Goal: Obtain resource: Obtain resource

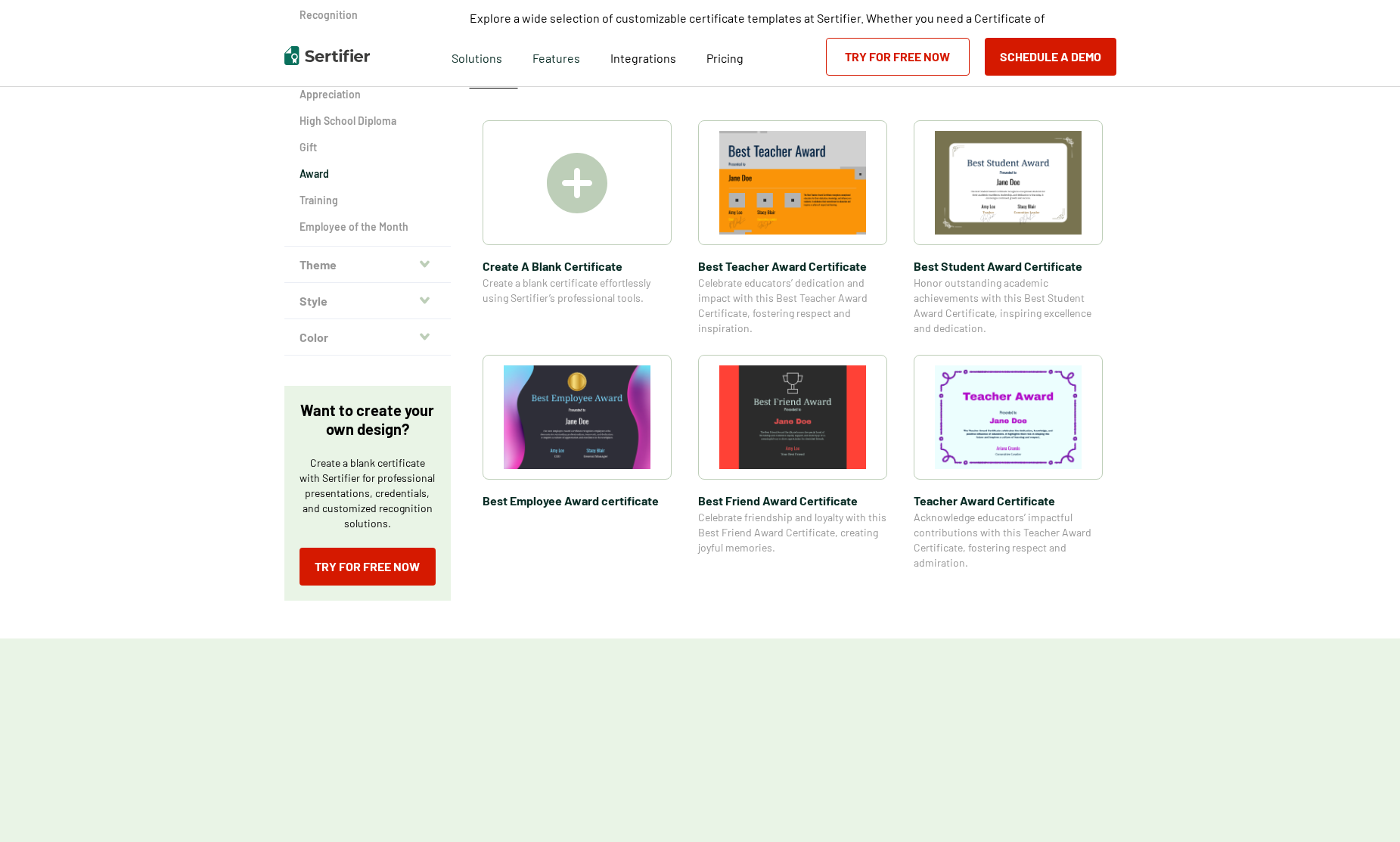
scroll to position [227, 0]
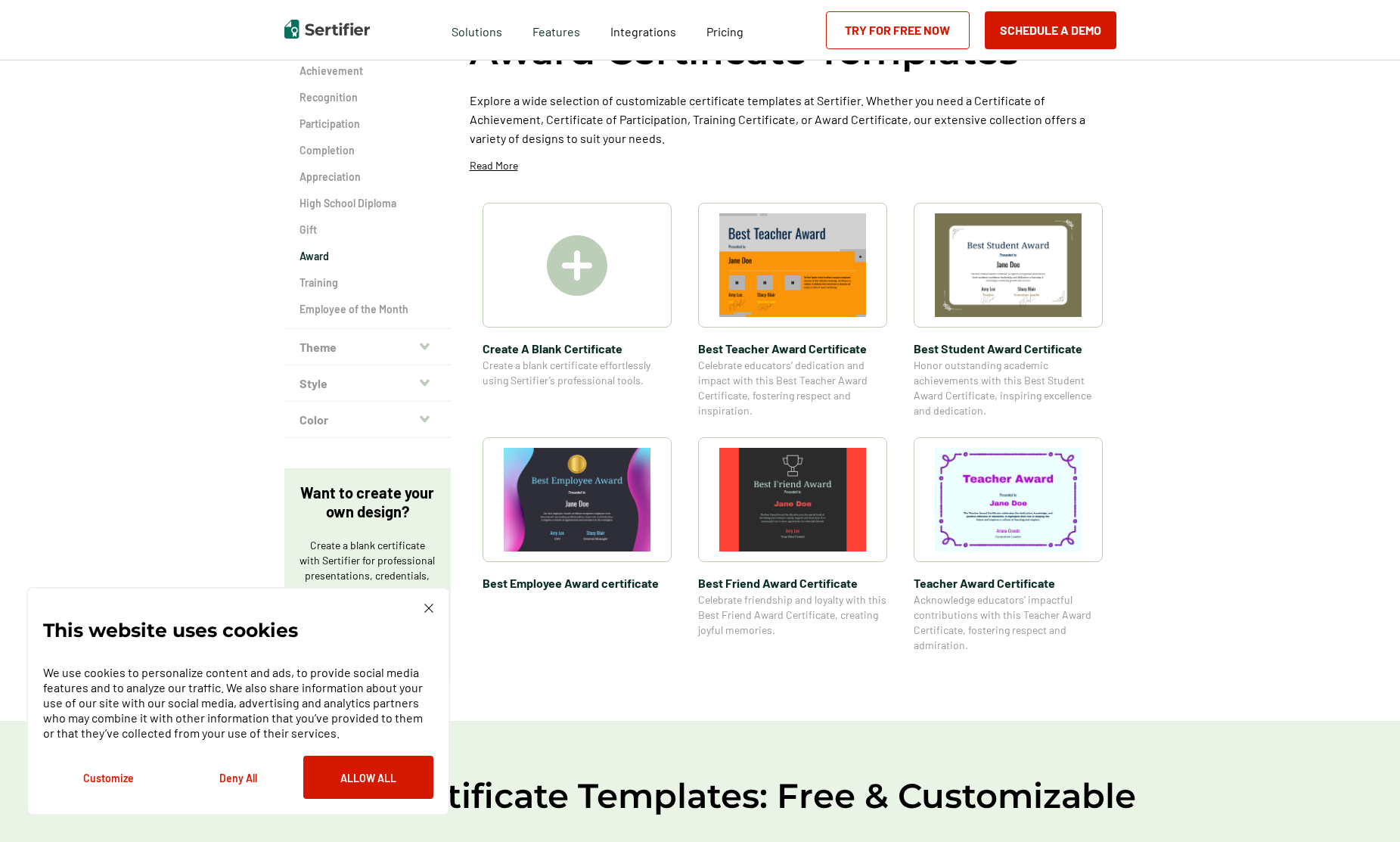
scroll to position [76, 0]
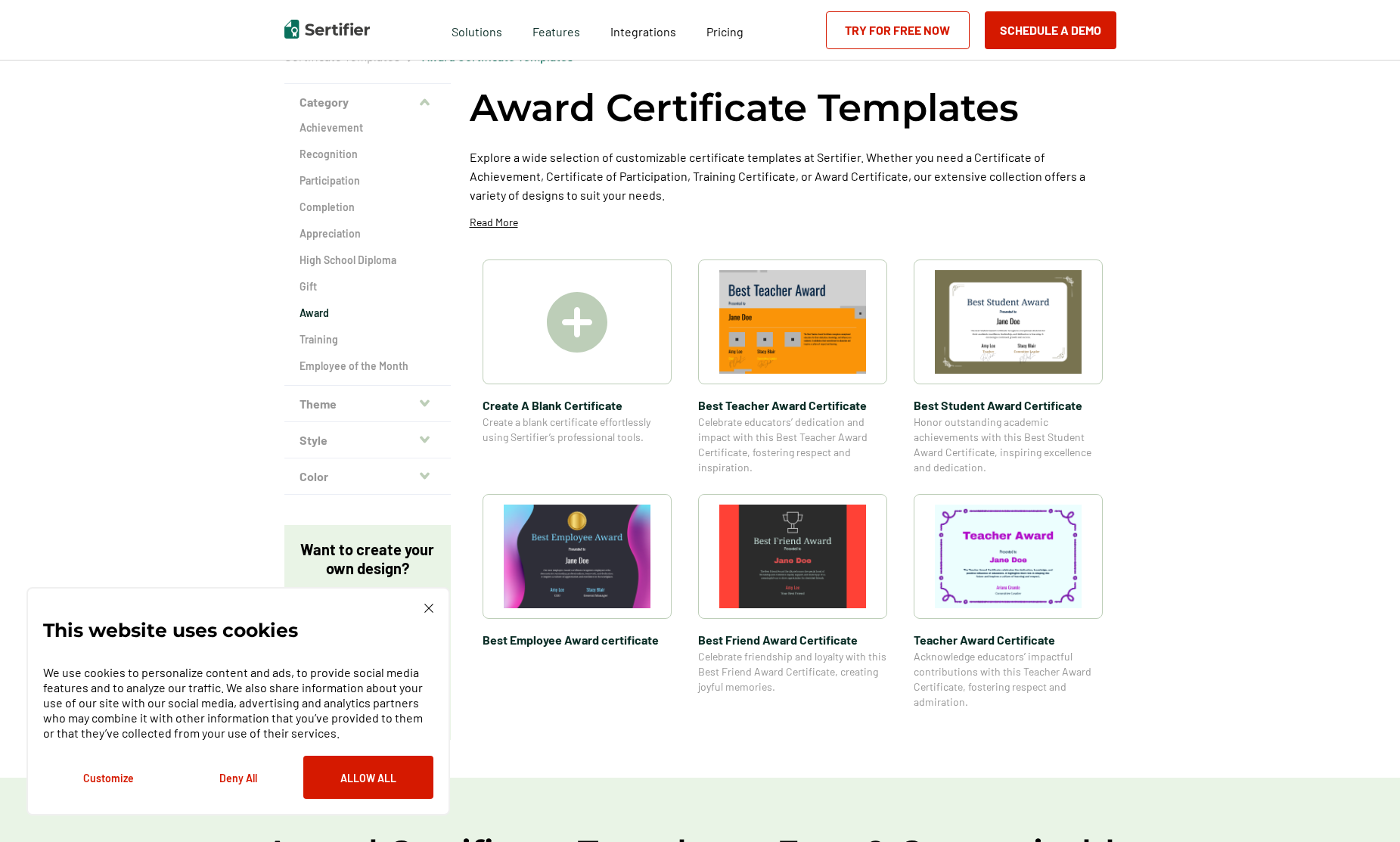
click at [813, 570] on img at bounding box center [792, 556] width 146 height 104
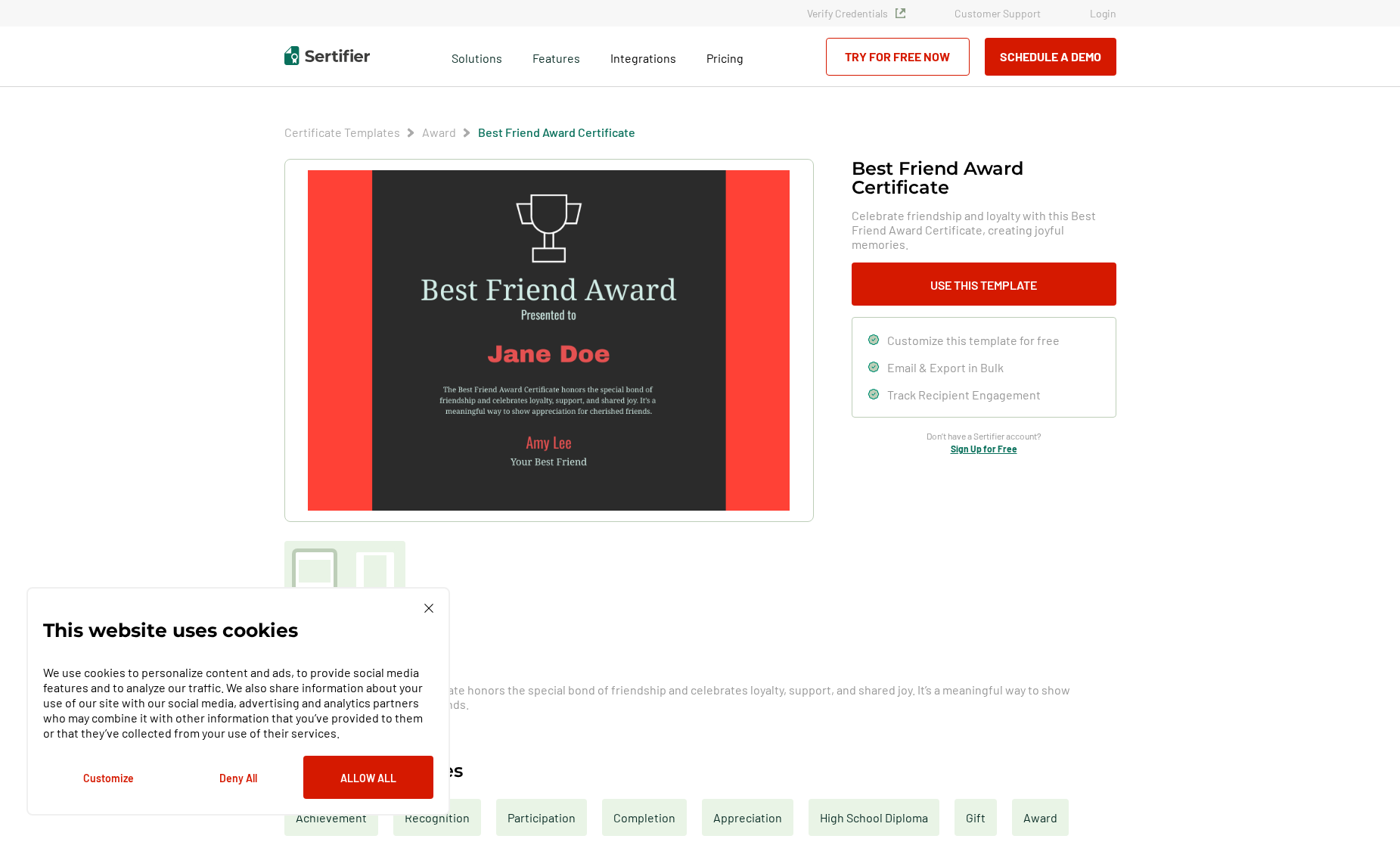
click at [677, 361] on img at bounding box center [548, 340] width 481 height 340
click at [926, 278] on button "Use This Template" at bounding box center [983, 283] width 265 height 43
